Goal: Transaction & Acquisition: Purchase product/service

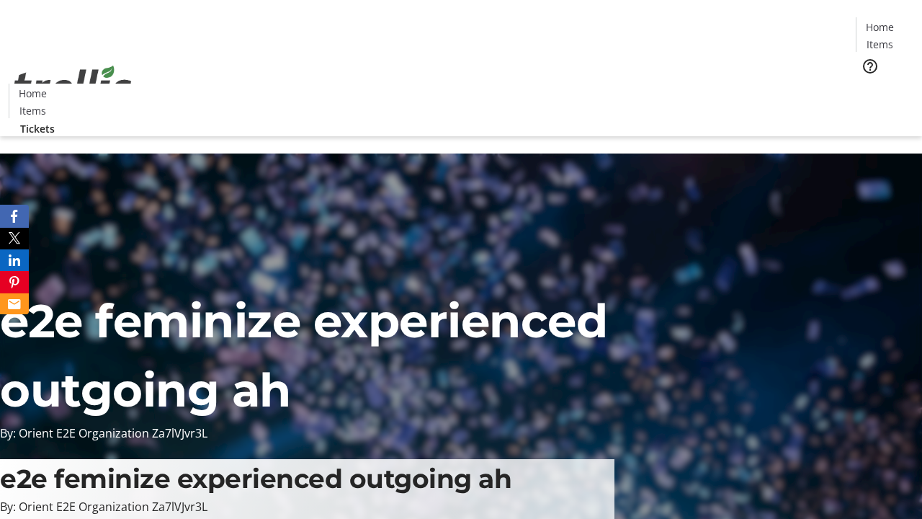
click at [867, 84] on span "Tickets" at bounding box center [884, 91] width 35 height 15
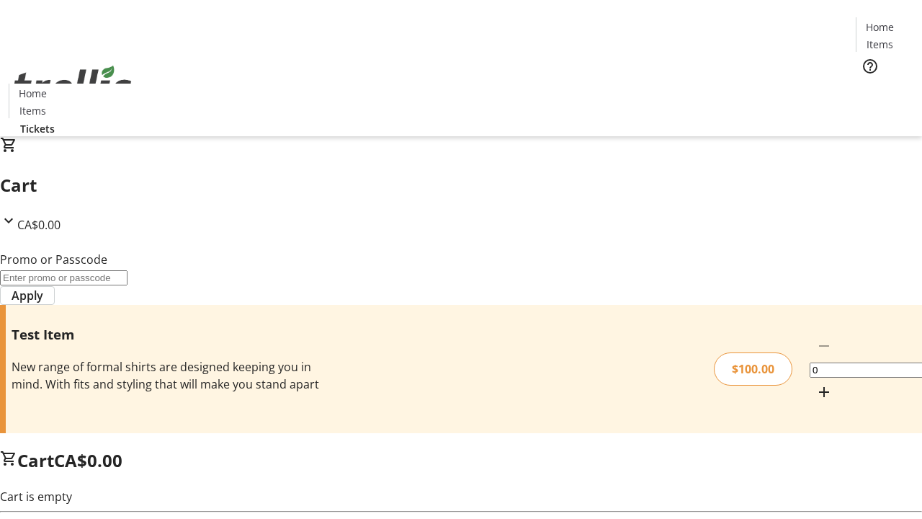
click at [815, 383] on mat-icon "Increment by one" at bounding box center [823, 391] width 17 height 17
type input "1"
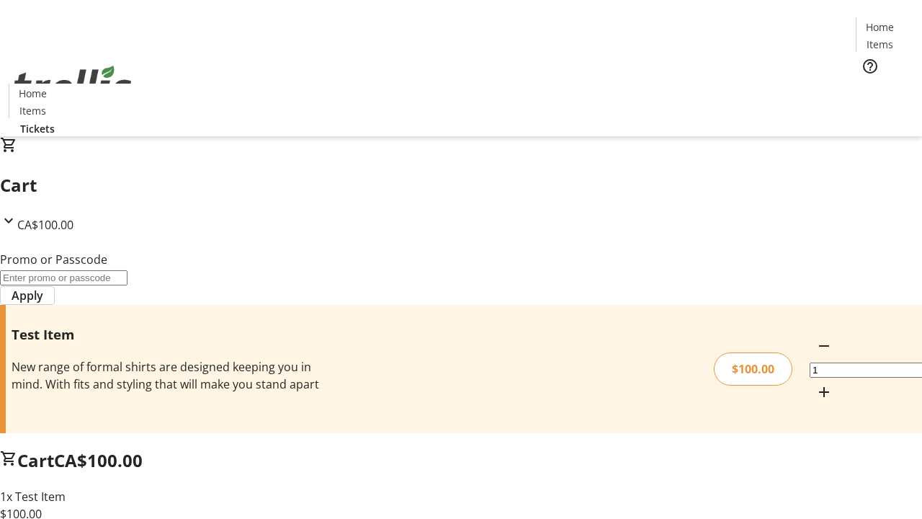
type input "PERCENT"
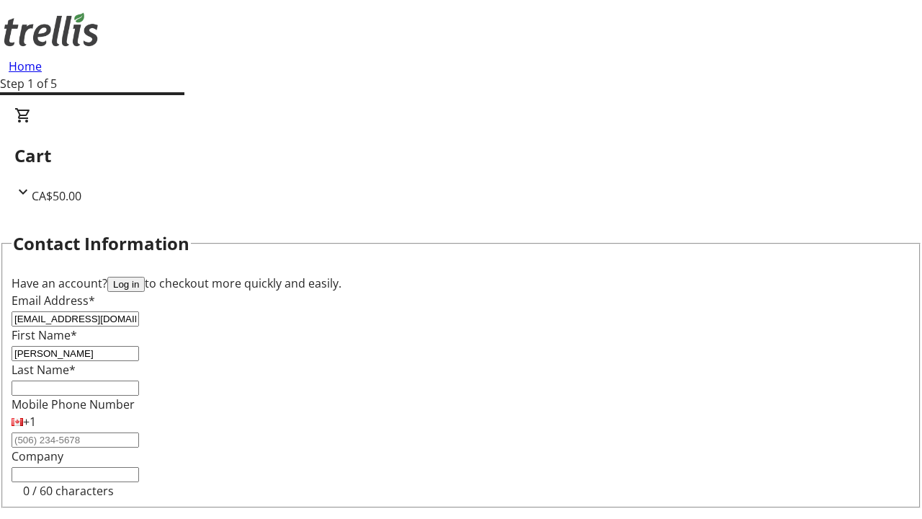
type input "[PERSON_NAME]"
type input "Grant"
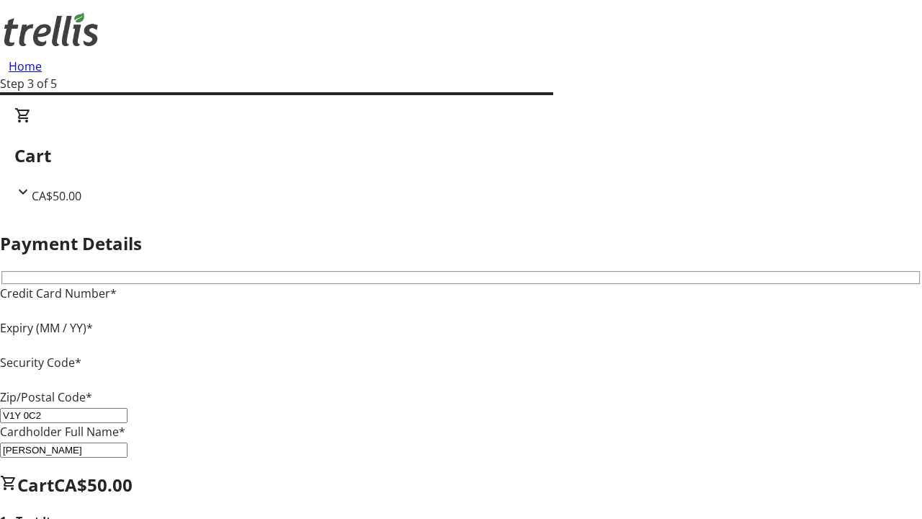
type input "V1Y 0C2"
